Goal: Transaction & Acquisition: Purchase product/service

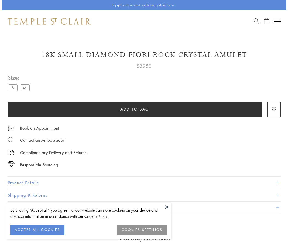
scroll to position [17, 0]
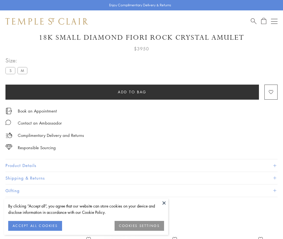
click at [132, 92] on span "Add to bag" at bounding box center [132, 92] width 29 height 6
